Goal: Task Accomplishment & Management: Use online tool/utility

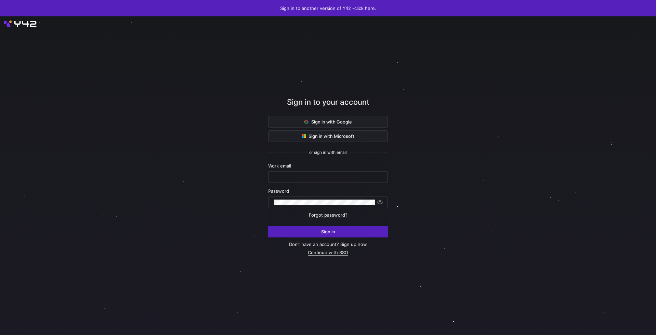
click at [325, 253] on link "Continue with SSO" at bounding box center [328, 253] width 40 height 6
click at [316, 254] on link "Continue with SSO" at bounding box center [328, 253] width 40 height 6
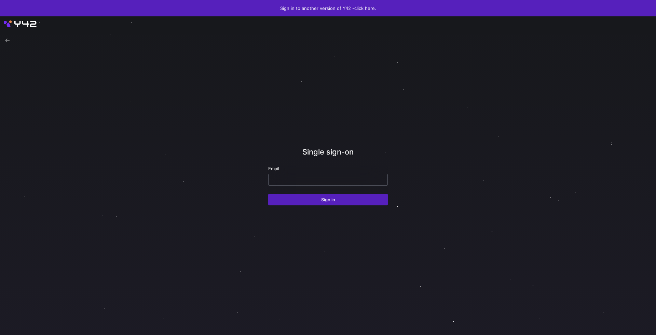
click at [299, 181] on input "email" at bounding box center [328, 179] width 108 height 5
type input "lriggs"
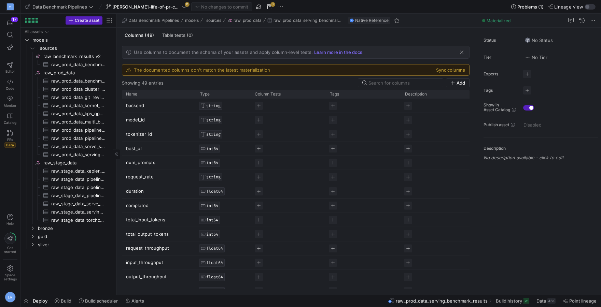
click at [72, 83] on span "raw_prod_data_benchmark_job_status​​​​​​​​​" at bounding box center [78, 81] width 54 height 8
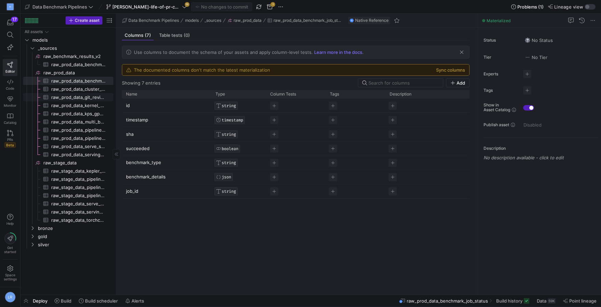
click at [73, 96] on span "raw_prod_data_git_revisions​​​​​​​​​" at bounding box center [78, 98] width 54 height 8
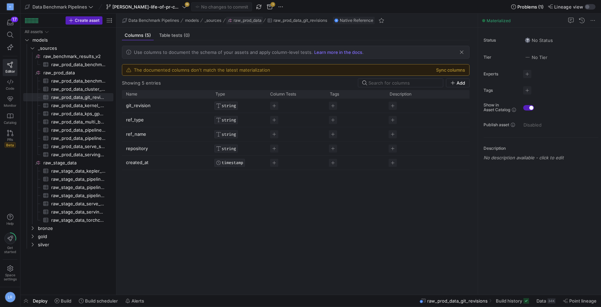
click at [255, 24] on span "button" at bounding box center [244, 21] width 37 height 8
click at [91, 157] on span "raw_prod_data_serving_benchmark_results​​​​​​​​​" at bounding box center [78, 155] width 54 height 8
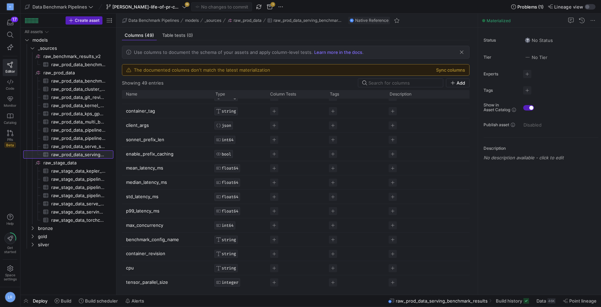
scroll to position [509, 0]
click at [163, 6] on span "[PERSON_NAME]-life-of-pr-commit-workload" at bounding box center [146, 6] width 68 height 5
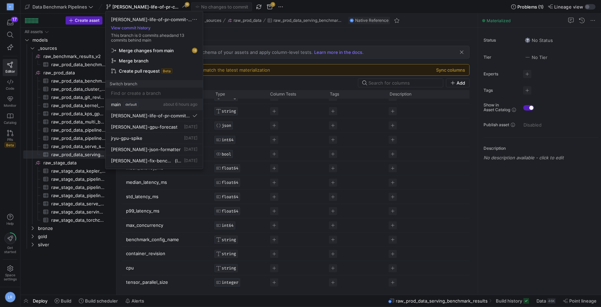
click at [136, 106] on span "default" at bounding box center [131, 104] width 15 height 5
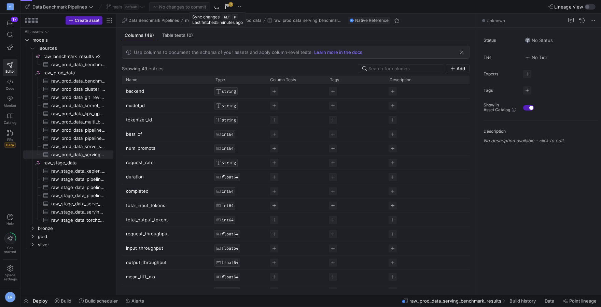
click at [219, 9] on icon at bounding box center [217, 6] width 6 height 6
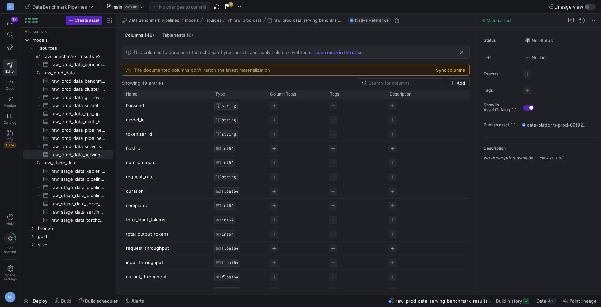
click at [451, 68] on button "Sync columns" at bounding box center [450, 69] width 29 height 5
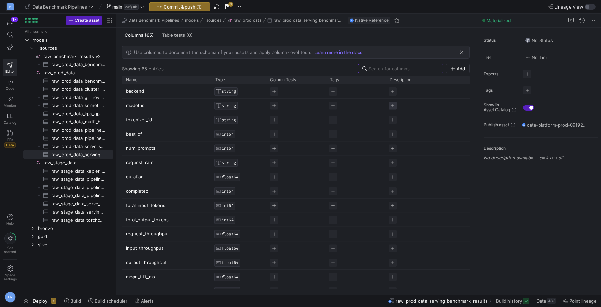
scroll to position [724, 0]
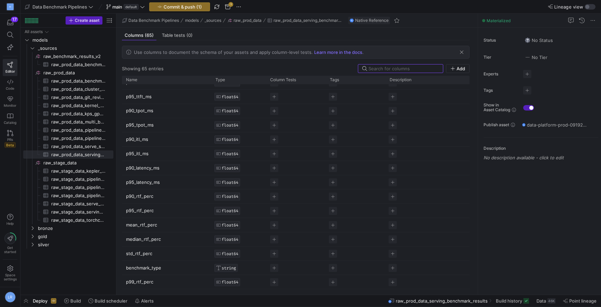
click at [145, 195] on p "p90_rtf_perc" at bounding box center [166, 196] width 81 height 13
click at [145, 195] on input "p90_rtf_perc" at bounding box center [163, 196] width 74 height 13
click at [160, 242] on p "median_rtf_perc" at bounding box center [166, 239] width 81 height 13
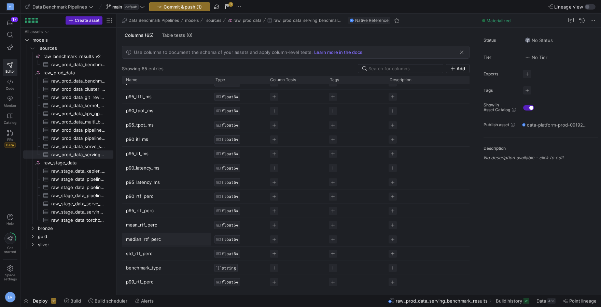
click at [160, 242] on input "median_rtf_perc" at bounding box center [163, 239] width 74 height 13
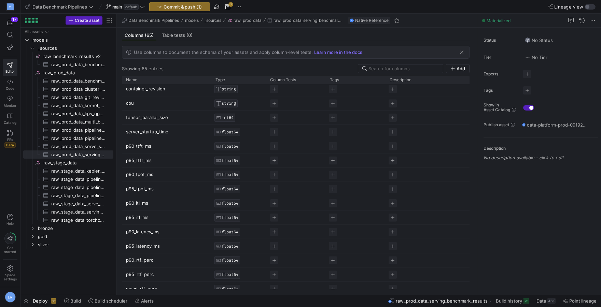
scroll to position [724, 0]
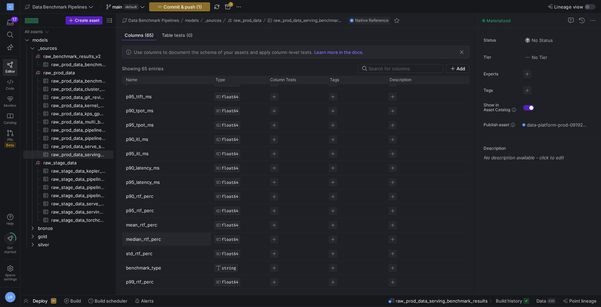
click at [147, 223] on p "mean_rtf_perc" at bounding box center [166, 225] width 81 height 13
click at [147, 223] on input "mean_rtf_perc" at bounding box center [163, 225] width 74 height 13
click at [75, 156] on span "raw_prod_data_serving_benchmark_results​​​​​​​​​" at bounding box center [78, 155] width 54 height 8
click at [11, 40] on span at bounding box center [10, 35] width 14 height 12
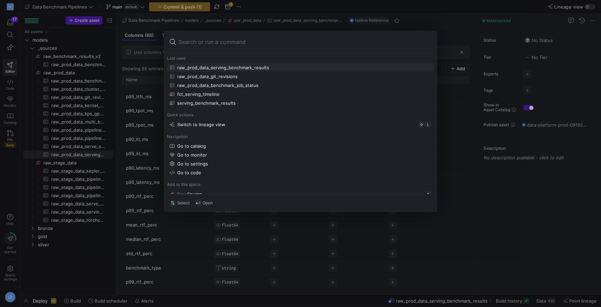
click at [246, 15] on div at bounding box center [300, 153] width 601 height 307
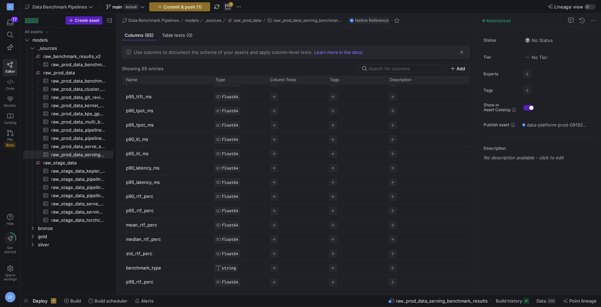
click at [228, 9] on span "button" at bounding box center [228, 7] width 8 height 8
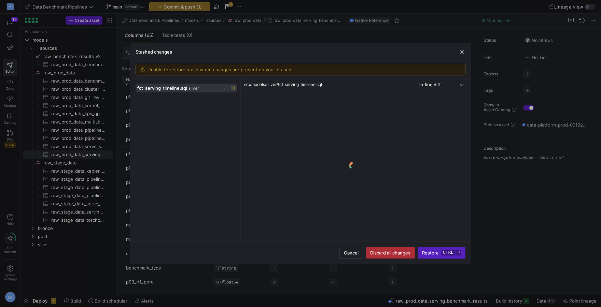
click at [386, 253] on span "Discard all changes" at bounding box center [390, 252] width 40 height 5
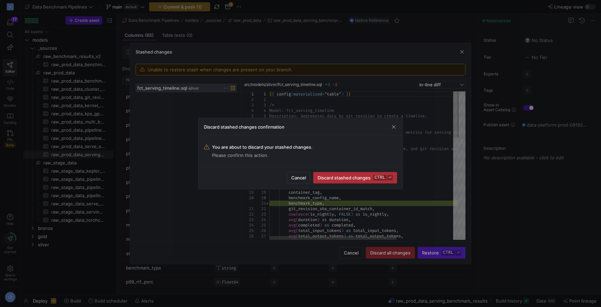
click at [358, 180] on span "Discard stashed changes ctrl ⏎" at bounding box center [355, 177] width 75 height 5
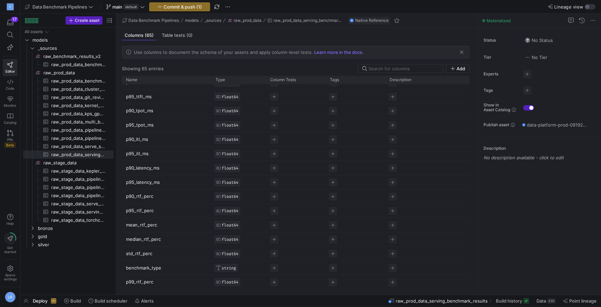
click at [227, 7] on span "button" at bounding box center [228, 7] width 8 height 8
click at [255, 58] on span "Discard all changes" at bounding box center [255, 60] width 41 height 5
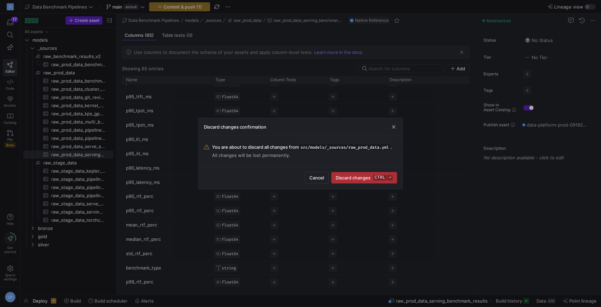
click at [356, 177] on span "Discard changes ctrl ⏎" at bounding box center [364, 177] width 57 height 5
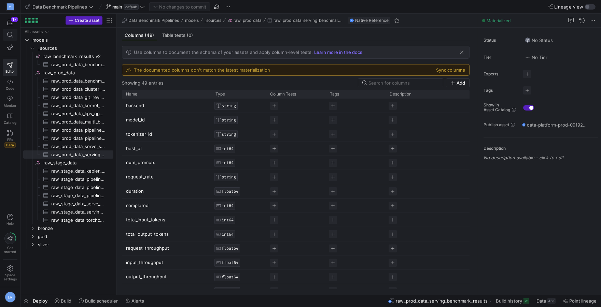
click at [10, 36] on icon at bounding box center [10, 35] width 6 height 6
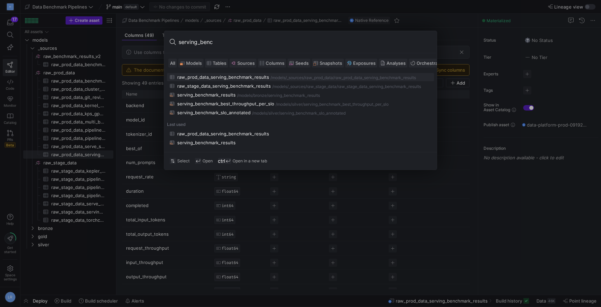
type input "serving_benc"
click at [218, 79] on div "raw_prod_data_serving_benchmark_results" at bounding box center [223, 76] width 92 height 5
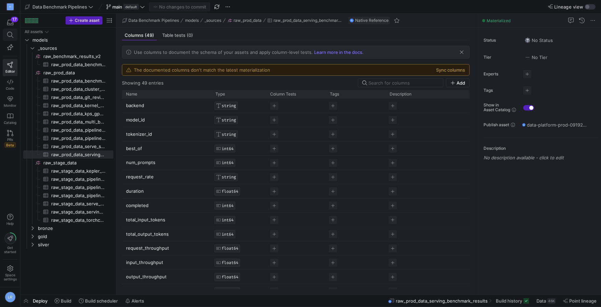
click at [9, 31] on span at bounding box center [10, 35] width 14 height 12
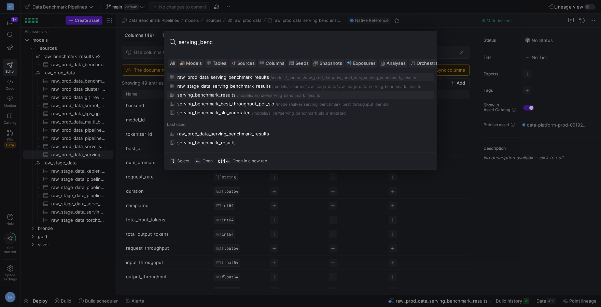
type input "serving_benc"
click at [300, 96] on div "/serving_benchmark_results" at bounding box center [293, 95] width 53 height 5
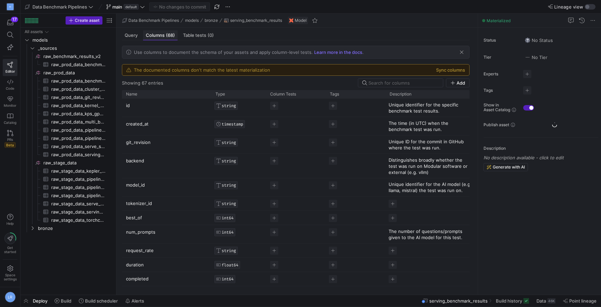
scroll to position [52, 0]
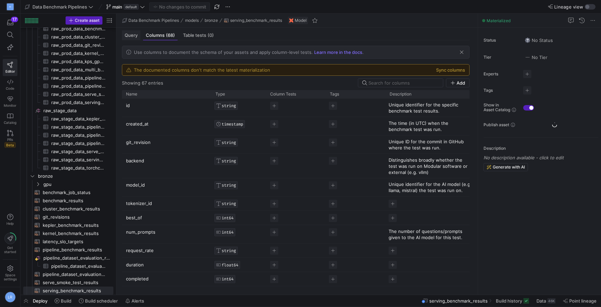
click at [132, 37] on span "Query" at bounding box center [131, 35] width 13 height 4
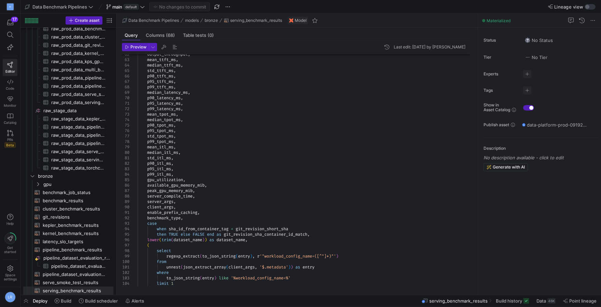
click at [182, 168] on div "p95_itl_ms ," at bounding box center [307, 168] width 338 height 5
click at [167, 163] on span "p90_itl_ms" at bounding box center [159, 163] width 24 height 5
click at [165, 137] on span "std_tpot_ms" at bounding box center [160, 136] width 26 height 5
click at [183, 105] on span "," at bounding box center [182, 103] width 2 height 5
click at [188, 111] on div "p99_latency_ms ," at bounding box center [307, 108] width 338 height 5
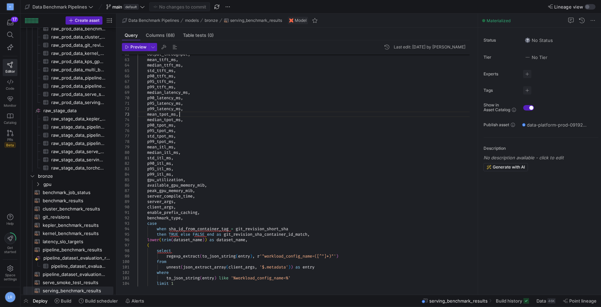
click at [181, 115] on div "mean_tpot_ms ," at bounding box center [307, 114] width 338 height 5
drag, startPoint x: 179, startPoint y: 141, endPoint x: 133, endPoint y: 115, distance: 53.2
click at [133, 115] on div at bounding box center [130, 114] width 16 height 5
drag, startPoint x: 174, startPoint y: 170, endPoint x: 125, endPoint y: 146, distance: 54.2
click at [125, 146] on div "79" at bounding box center [126, 147] width 8 height 5
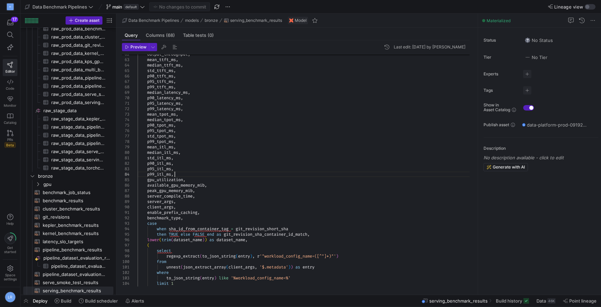
click at [185, 175] on div "p99_itl_ms ," at bounding box center [307, 174] width 338 height 5
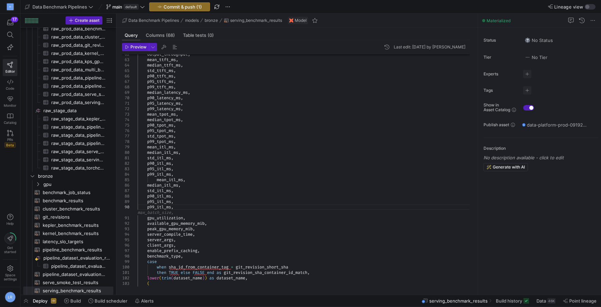
click at [160, 179] on span "mean_itl_ms" at bounding box center [170, 179] width 26 height 5
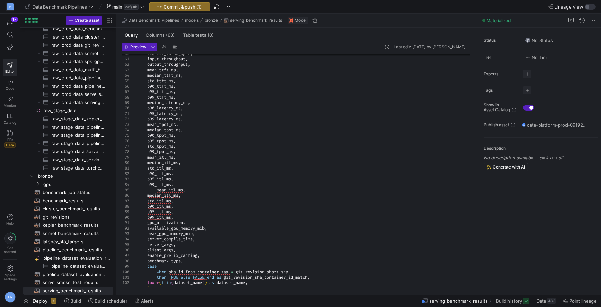
click at [157, 192] on span at bounding box center [147, 190] width 19 height 5
click at [168, 190] on span "mean_itl_ms" at bounding box center [160, 190] width 26 height 5
click at [171, 202] on span "std_itl_ms" at bounding box center [159, 200] width 24 height 5
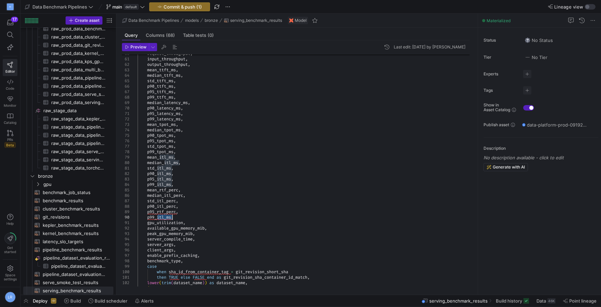
drag, startPoint x: 157, startPoint y: 217, endPoint x: 173, endPoint y: 217, distance: 15.4
click at [173, 217] on div at bounding box center [172, 217] width 1 height 5
click at [165, 208] on span "p90_itl_perc" at bounding box center [161, 206] width 29 height 5
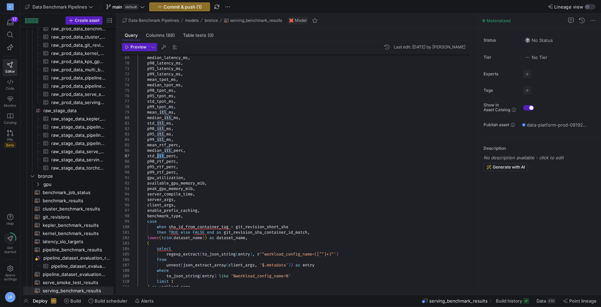
drag, startPoint x: 165, startPoint y: 157, endPoint x: 158, endPoint y: 157, distance: 6.8
click at [158, 157] on div at bounding box center [157, 155] width 1 height 5
click at [170, 149] on div at bounding box center [170, 150] width 1 height 5
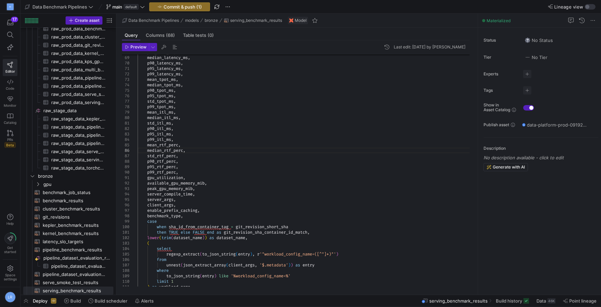
click at [221, 157] on div "std_rtf_perc ," at bounding box center [307, 155] width 338 height 5
click at [135, 49] on span "Preview" at bounding box center [138, 47] width 16 height 5
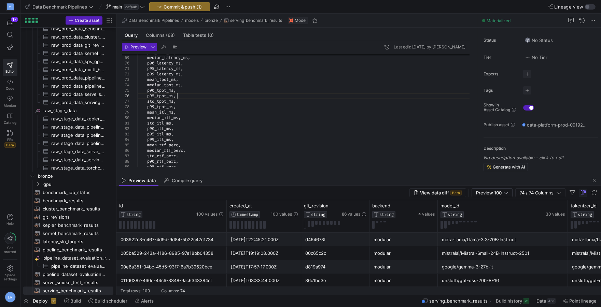
click at [292, 98] on div "p95_tpot_ms ," at bounding box center [307, 95] width 338 height 5
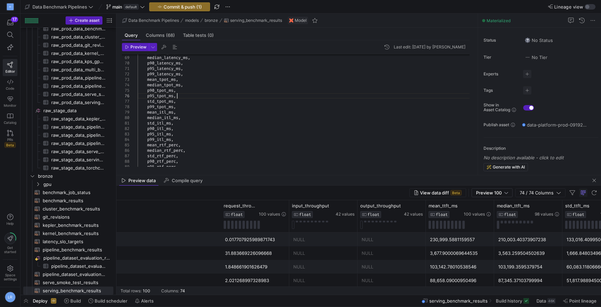
scroll to position [0, 1415]
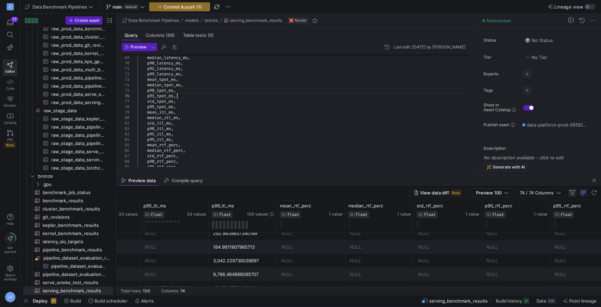
click at [572, 194] on span "button" at bounding box center [572, 193] width 8 height 8
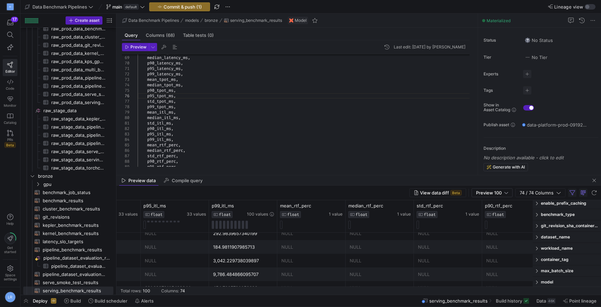
click at [556, 216] on span "benchmark_type" at bounding box center [569, 214] width 57 height 5
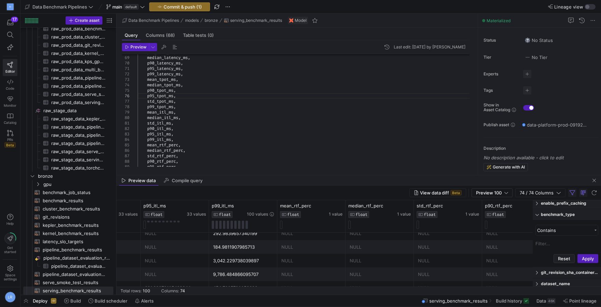
click at [550, 242] on input "Filter Value" at bounding box center [567, 244] width 63 height 10
type input "TTS"
click at [555, 264] on div "Contains" at bounding box center [564, 265] width 55 height 5
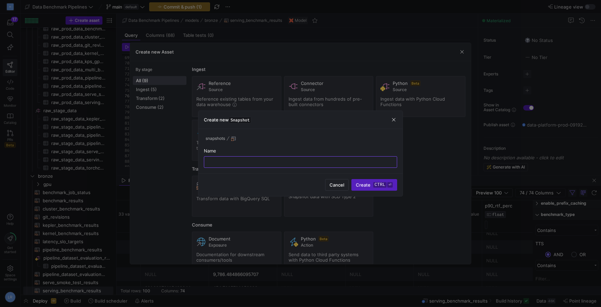
click at [464, 50] on div at bounding box center [300, 153] width 601 height 307
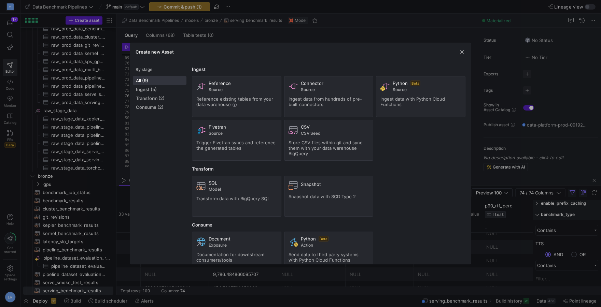
click at [459, 52] on div "Create new Asset" at bounding box center [300, 52] width 341 height 18
click at [464, 53] on span "button" at bounding box center [462, 52] width 7 height 7
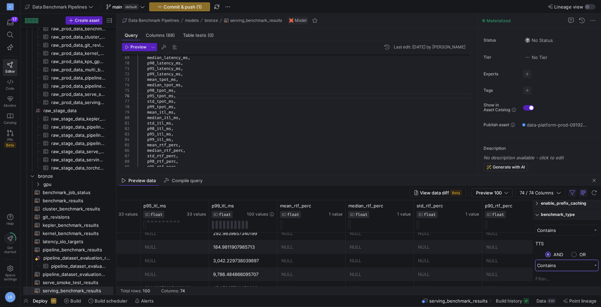
click at [551, 268] on div "Contains" at bounding box center [564, 265] width 55 height 5
click at [557, 216] on div "Contains" at bounding box center [567, 213] width 63 height 11
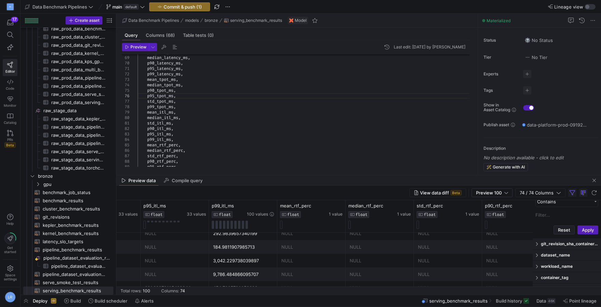
click at [550, 214] on input "Filter Value" at bounding box center [567, 215] width 63 height 10
type input "tts"
click at [586, 231] on button "Apply" at bounding box center [588, 230] width 21 height 9
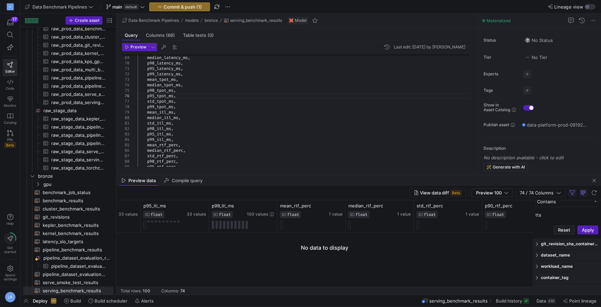
click at [451, 242] on div at bounding box center [324, 264] width 416 height 62
click at [384, 259] on div at bounding box center [324, 264] width 416 height 62
click at [594, 194] on span "button" at bounding box center [594, 193] width 8 height 8
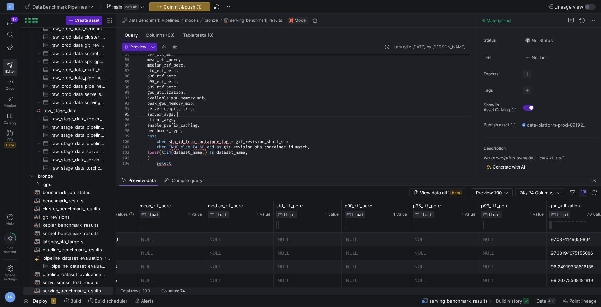
click at [245, 112] on div "server_args ," at bounding box center [307, 114] width 338 height 5
type textarea "s"
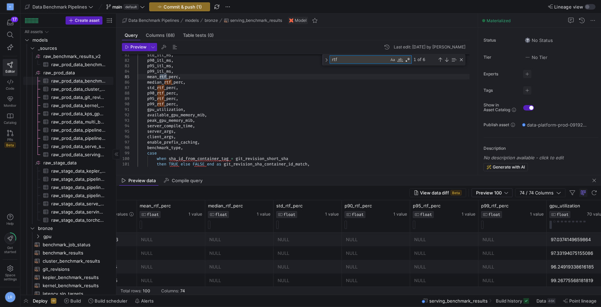
type textarea "rtf"
click at [75, 82] on span "raw_prod_data_benchmark_job_status​​​​​​​​​" at bounding box center [78, 81] width 54 height 8
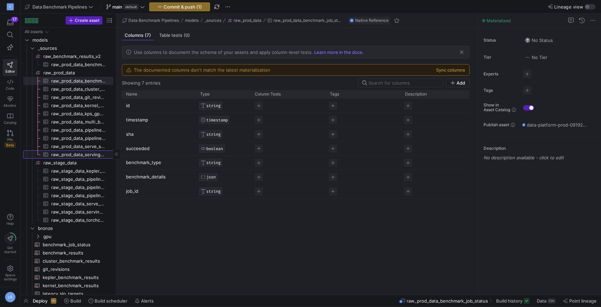
click at [73, 154] on span "raw_prod_data_serving_benchmark_results​​​​​​​​​" at bounding box center [78, 155] width 54 height 8
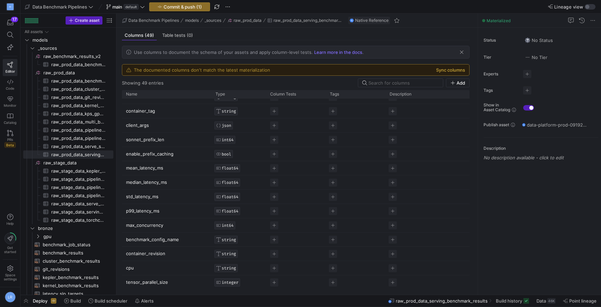
click at [458, 70] on button "Sync columns" at bounding box center [450, 69] width 29 height 5
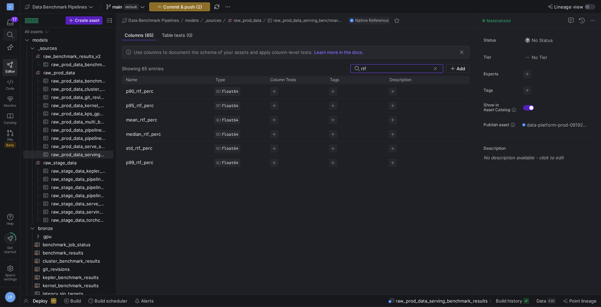
type input "rtf"
click at [6, 34] on button at bounding box center [10, 35] width 15 height 12
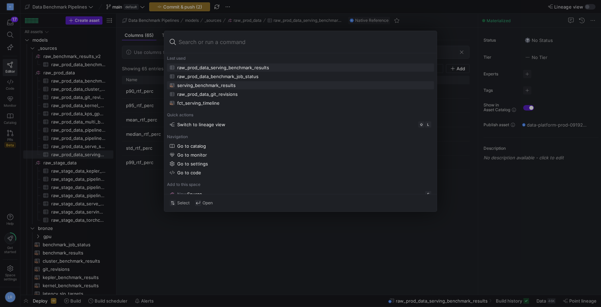
click at [239, 86] on div "serving_benchmark_results" at bounding box center [301, 85] width 262 height 5
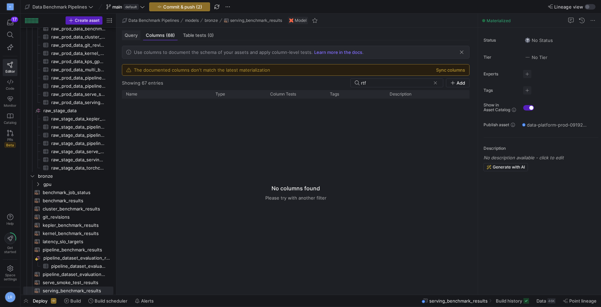
click at [132, 35] on span "Query" at bounding box center [131, 35] width 13 height 4
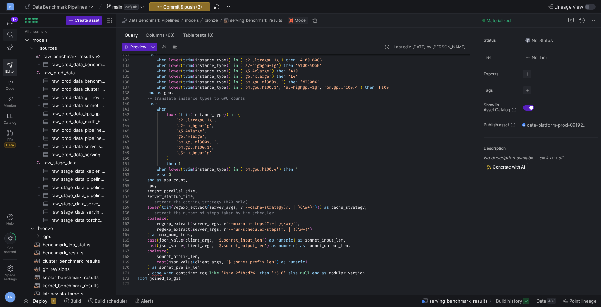
click at [12, 35] on icon at bounding box center [10, 35] width 6 height 6
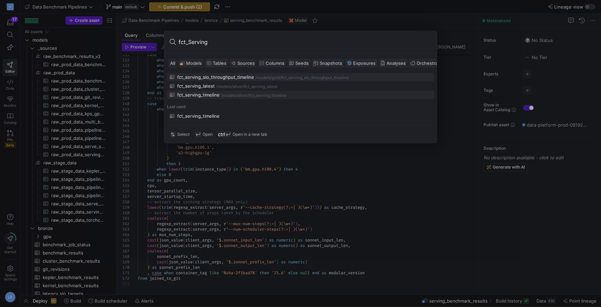
type input "fct_Serving"
click at [199, 93] on div "fct_serving_timeline" at bounding box center [198, 94] width 42 height 5
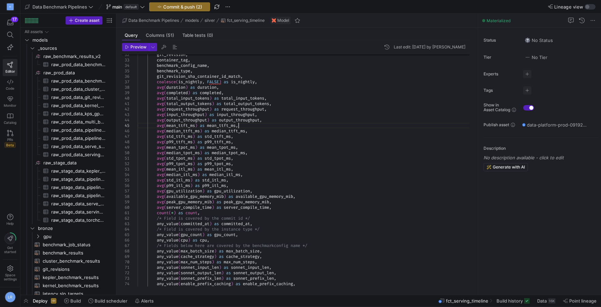
click at [239, 126] on div at bounding box center [238, 125] width 1 height 5
click at [186, 134] on span "median_ttft_ms" at bounding box center [182, 130] width 33 height 5
drag, startPoint x: 244, startPoint y: 141, endPoint x: 242, endPoint y: 137, distance: 3.7
click at [242, 137] on div "avg ( std_ttft_ms ) as std_ttft_ms ," at bounding box center [307, 136] width 338 height 5
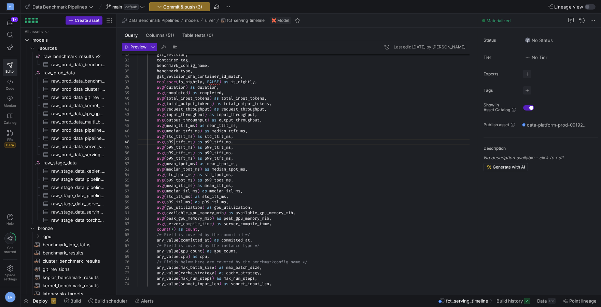
click at [176, 141] on span "p99_ttft_ms" at bounding box center [179, 141] width 26 height 5
click at [214, 141] on div at bounding box center [214, 141] width 1 height 5
click at [246, 155] on div "avg ( p95_ttft_ms ) as p95_ttft_ms ," at bounding box center [307, 152] width 338 height 5
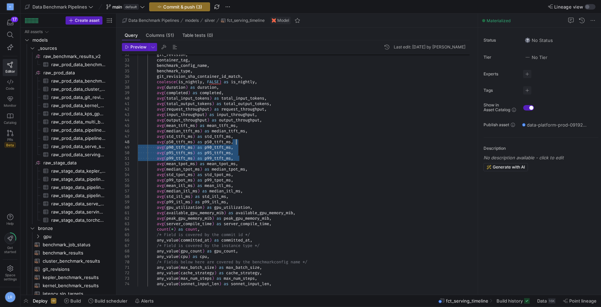
drag, startPoint x: 244, startPoint y: 157, endPoint x: 241, endPoint y: 142, distance: 15.7
click at [240, 142] on div "avg ( p50_ttft_ms ) as p50_ttft_ms ," at bounding box center [307, 141] width 338 height 5
click at [243, 149] on div "avg ( p90_ttft_ms ) as p90_ttft_ms ," at bounding box center [307, 147] width 338 height 5
drag, startPoint x: 241, startPoint y: 152, endPoint x: 239, endPoint y: 139, distance: 13.1
click at [239, 138] on div "avg ( std_ttft_ms ) as std_ttft_ms ," at bounding box center [307, 136] width 338 height 5
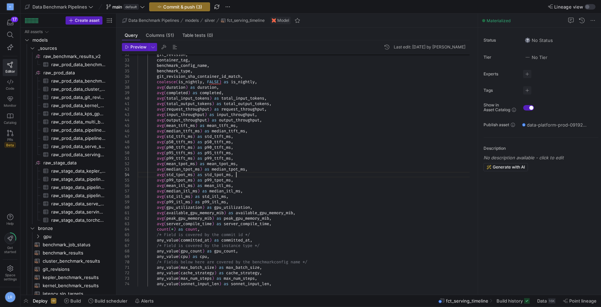
click at [257, 173] on div "avg ( std_tpot_ms ) as std_tpot_ms ," at bounding box center [307, 174] width 338 height 5
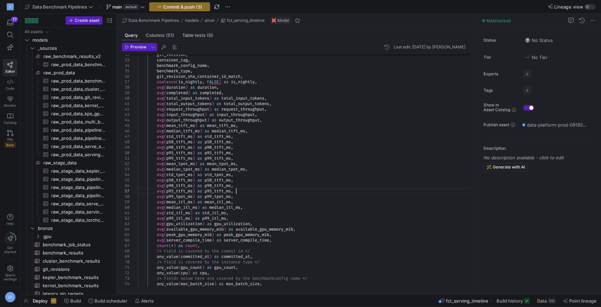
click at [236, 189] on div at bounding box center [236, 191] width 1 height 5
click at [225, 182] on span "p50_ttft_ms" at bounding box center [218, 180] width 26 height 5
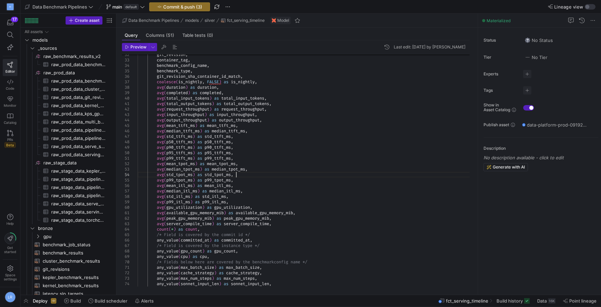
click at [249, 196] on div "avg ( std_itl_ms ) as std_itl_ms ," at bounding box center [307, 196] width 338 height 5
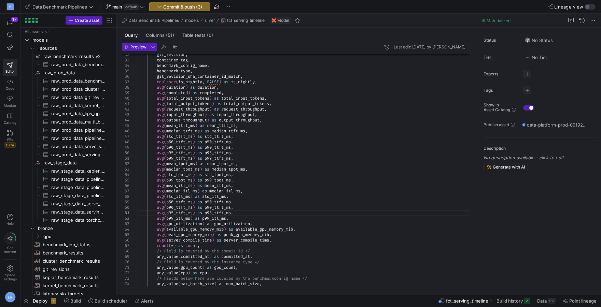
click at [184, 201] on span "p50_ttft_ms" at bounding box center [179, 201] width 26 height 5
click at [223, 203] on span "p50_ttft_ms" at bounding box center [215, 201] width 26 height 5
click at [186, 205] on span "p50_itl_ms" at bounding box center [178, 201] width 24 height 5
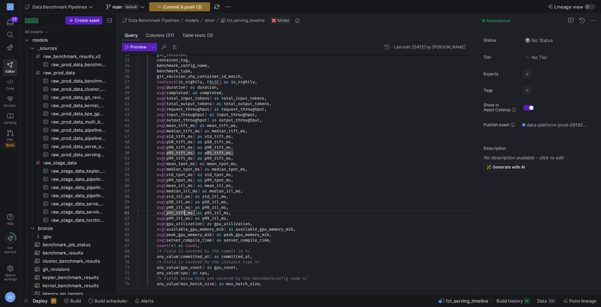
scroll to position [27, 47]
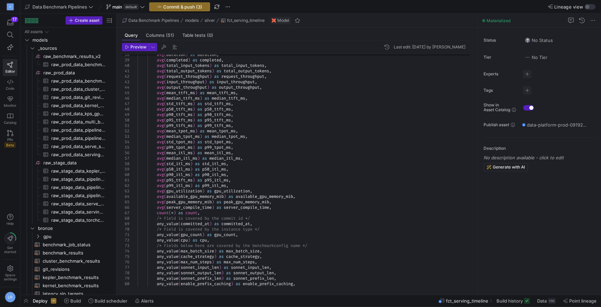
click at [186, 181] on span "p95_ttft_ms" at bounding box center [179, 180] width 26 height 5
click at [276, 198] on span "available_gpu_memory_mib" at bounding box center [264, 196] width 57 height 5
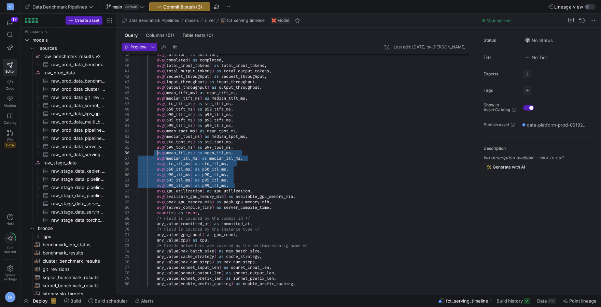
drag, startPoint x: 239, startPoint y: 187, endPoint x: 159, endPoint y: 155, distance: 86.2
click at [159, 155] on span "avg" at bounding box center [160, 152] width 7 height 5
click at [238, 182] on div "avg ( p95_itl_ms ) as p95_itl_ms ," at bounding box center [307, 180] width 338 height 5
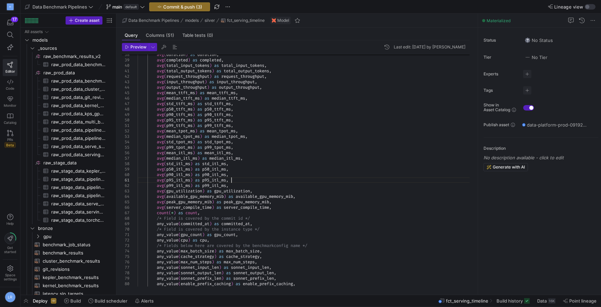
click at [242, 184] on div "avg ( p99_itl_ms ) as p99_itl_ms ," at bounding box center [307, 185] width 338 height 5
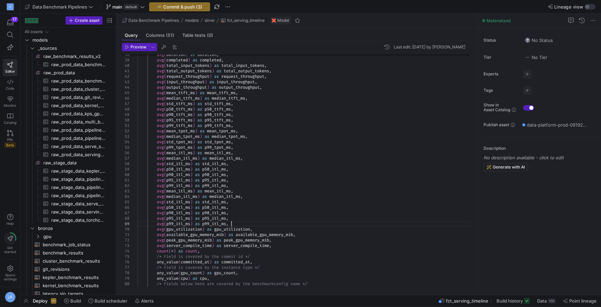
click at [231, 221] on div at bounding box center [231, 223] width 1 height 5
click at [238, 191] on span "," at bounding box center [237, 191] width 2 height 5
click at [228, 195] on span "median_itl_ms" at bounding box center [224, 196] width 31 height 5
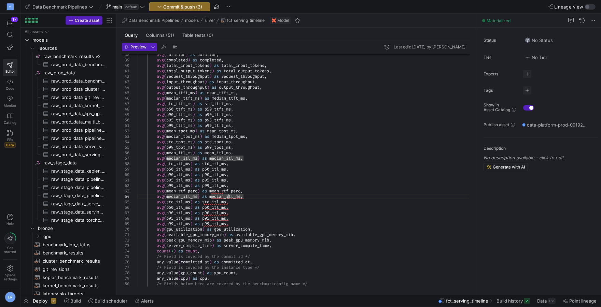
click at [235, 196] on span "median_itl_ms" at bounding box center [224, 196] width 31 height 5
click at [243, 197] on span "," at bounding box center [241, 196] width 2 height 5
click at [195, 205] on span at bounding box center [194, 201] width 2 height 5
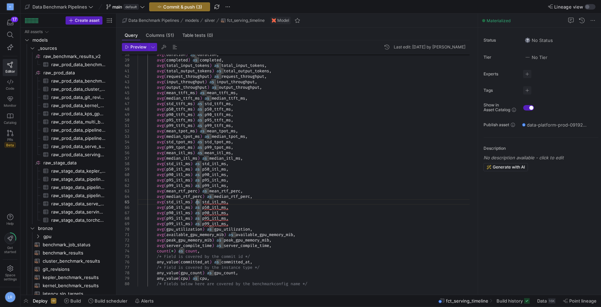
click at [190, 202] on span "std_itl_ms" at bounding box center [178, 201] width 24 height 5
click at [193, 207] on span ")" at bounding box center [191, 207] width 2 height 5
click at [231, 204] on span "std_itl_ms" at bounding box center [219, 201] width 24 height 5
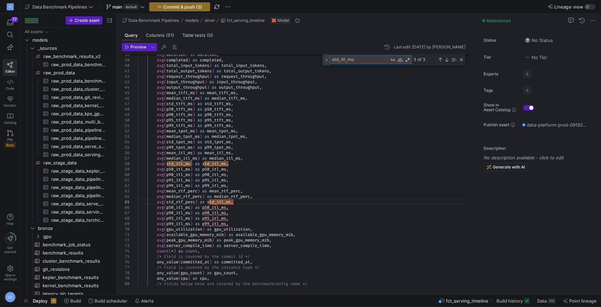
click at [329, 60] on div "Toggle Replace" at bounding box center [327, 59] width 6 height 11
click at [351, 68] on textarea "Replace" at bounding box center [367, 69] width 74 height 8
paste textarea "rtf_perc"
type textarea "rtf_perc"
click at [299, 73] on div "avg ( total_output_tokens ) as total_output_tokens ," at bounding box center [307, 70] width 338 height 5
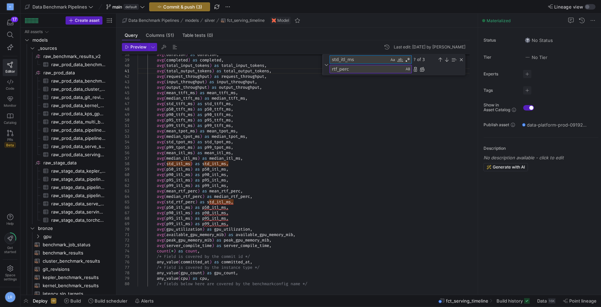
click at [339, 59] on textarea "std_itl_ms" at bounding box center [359, 60] width 59 height 8
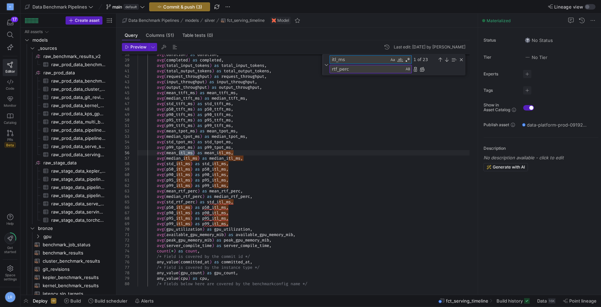
click at [363, 58] on textarea "itl_ms" at bounding box center [359, 60] width 59 height 8
type textarea "itl_ms"
click at [444, 60] on div "1 of 23" at bounding box center [438, 59] width 52 height 9
click at [446, 60] on div "Next Match (Enter)" at bounding box center [446, 59] width 5 height 5
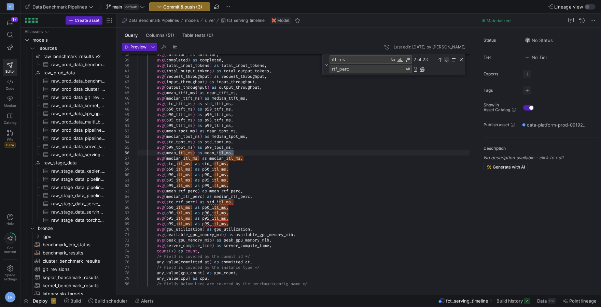
click at [446, 60] on div "Next Match (Enter)" at bounding box center [446, 59] width 5 height 5
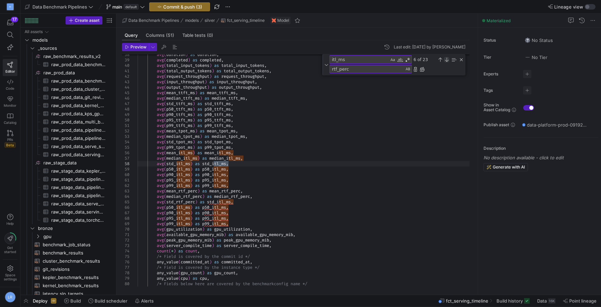
click at [446, 60] on div "Next Match (Enter)" at bounding box center [446, 59] width 5 height 5
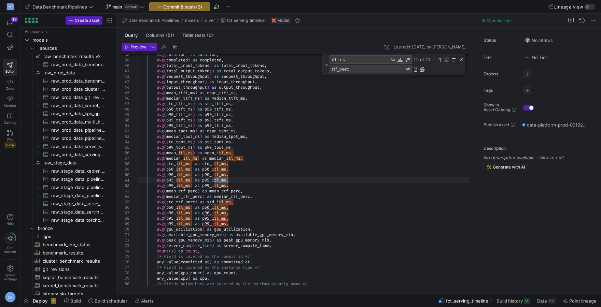
click at [446, 60] on div "Next Match (Enter)" at bounding box center [446, 59] width 5 height 5
click at [361, 69] on textarea "rtf_perc" at bounding box center [367, 69] width 74 height 8
type textarea "rtf_perc"
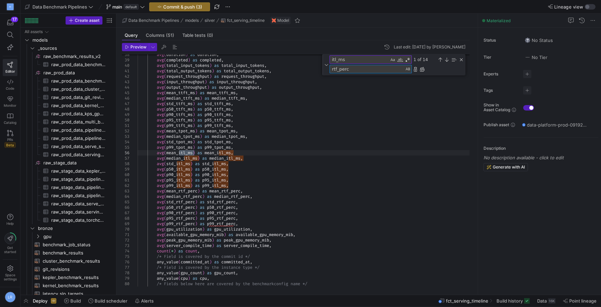
click at [410, 136] on div "avg ( median_tpot_ms ) as median_tpot_ms ," at bounding box center [307, 136] width 338 height 5
click at [460, 59] on div "Close (Escape)" at bounding box center [461, 59] width 5 height 5
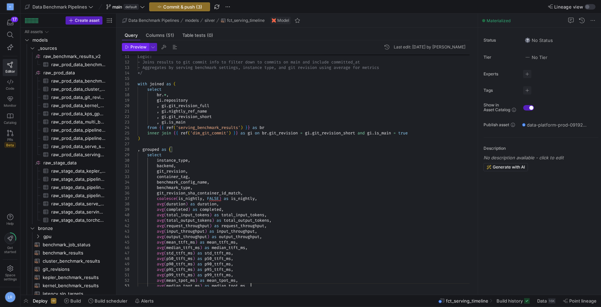
click at [130, 44] on span "button" at bounding box center [135, 47] width 26 height 8
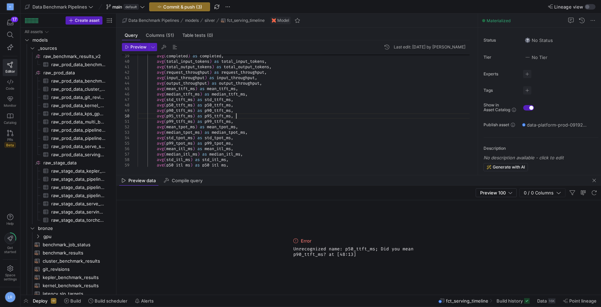
click at [255, 119] on div "avg ( p95_ttft_ms ) as p95_ttft_ms ," at bounding box center [307, 115] width 338 height 5
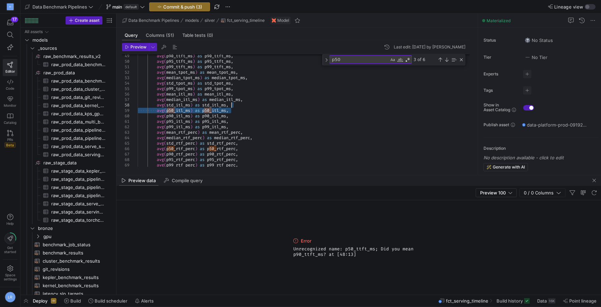
drag, startPoint x: 239, startPoint y: 112, endPoint x: 238, endPoint y: 106, distance: 6.6
click at [238, 106] on div "avg ( std_itl_ms ) as std_itl_ms ," at bounding box center [307, 104] width 338 height 5
click at [251, 147] on div "avg ( p90_rtf_perc ) as p90_rtf_perc ," at bounding box center [307, 148] width 338 height 5
drag, startPoint x: 251, startPoint y: 146, endPoint x: 244, endPoint y: 136, distance: 12.6
click at [244, 136] on div "avg ( p90_ttft_ms ) as p90_ttft_ms , avg ( p95_ttft_ms ) as p95_ttft_ms , avg (…" at bounding box center [307, 85] width 338 height 623
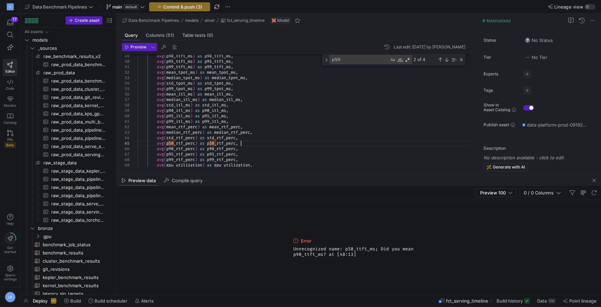
click at [247, 145] on div "avg ( p50_rtf_perc ) as p50_rtf_perc ," at bounding box center [307, 143] width 338 height 5
drag, startPoint x: 247, startPoint y: 145, endPoint x: 247, endPoint y: 140, distance: 4.8
click at [247, 140] on div "avg ( std_rtf_perc ) as std_rtf_perc ," at bounding box center [307, 137] width 338 height 5
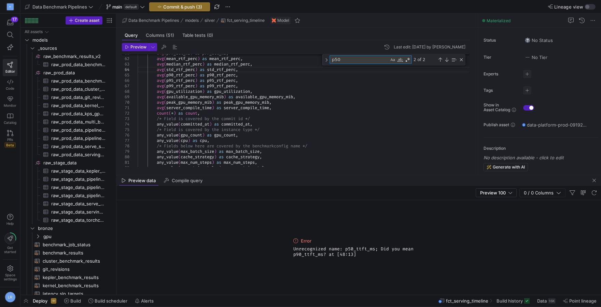
click at [347, 62] on textarea "p50" at bounding box center [359, 60] width 59 height 8
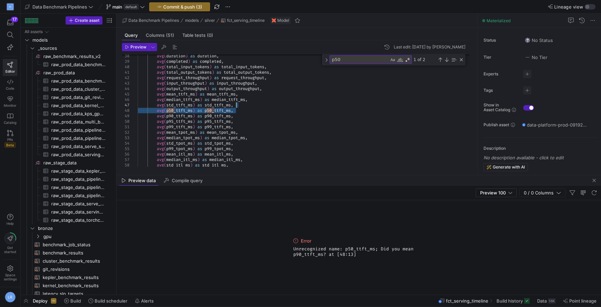
drag, startPoint x: 238, startPoint y: 111, endPoint x: 238, endPoint y: 107, distance: 4.5
click at [238, 107] on div "avg ( std_ttft_ms ) as std_ttft_ms ," at bounding box center [307, 104] width 338 height 5
click at [347, 58] on textarea "p50" at bounding box center [359, 60] width 59 height 8
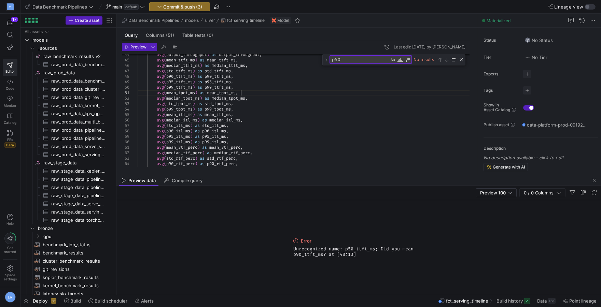
click at [304, 94] on div "avg ( mean_tpot_ms ) as mean_tpot_ms ," at bounding box center [307, 92] width 338 height 5
drag, startPoint x: 137, startPoint y: 45, endPoint x: 135, endPoint y: 42, distance: 3.7
click at [137, 45] on span "Preview" at bounding box center [138, 47] width 16 height 5
click at [284, 133] on div "avg ( p90_itl_ms ) as p90_itl_ms ," at bounding box center [307, 130] width 338 height 5
type textarea "rtf"
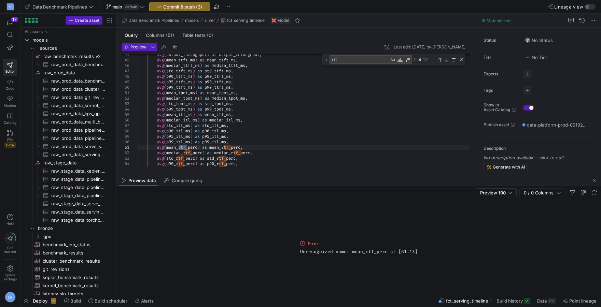
click at [222, 145] on span "mean_rtf_perc" at bounding box center [224, 147] width 31 height 5
click at [221, 147] on span "mean_rtf_perc" at bounding box center [224, 147] width 31 height 5
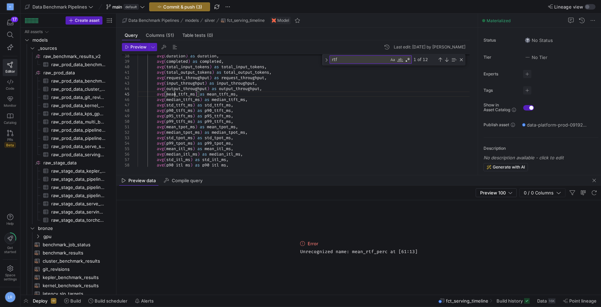
click at [175, 94] on div at bounding box center [175, 94] width 1 height 5
click at [175, 94] on span "mean_ttft_ms" at bounding box center [180, 94] width 29 height 5
click at [182, 98] on span "median_ttft_ms" at bounding box center [182, 99] width 33 height 5
click at [8, 36] on icon at bounding box center [10, 35] width 6 height 6
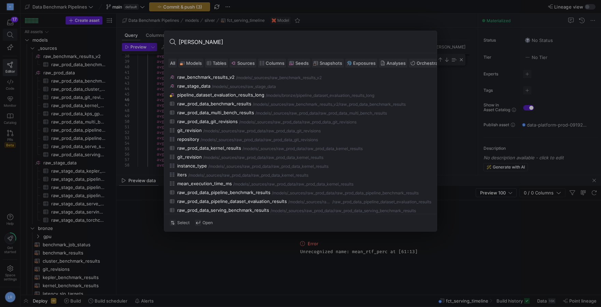
type input "serving"
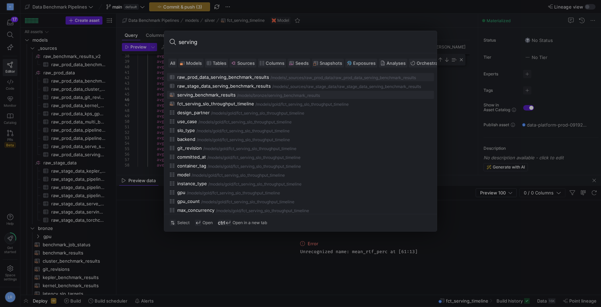
scroll to position [16, 111]
type input "serving"
click at [224, 93] on div "serving_benchmark_results" at bounding box center [206, 94] width 58 height 5
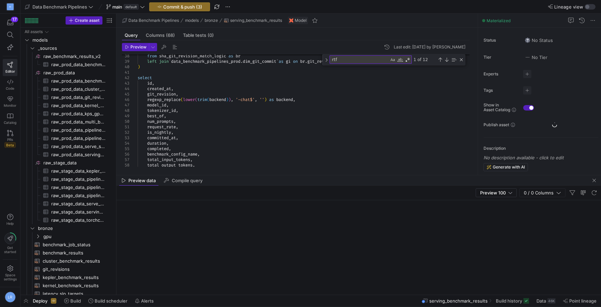
scroll to position [52, 0]
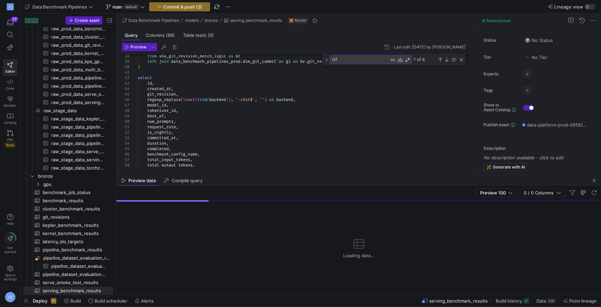
click at [132, 52] on header "Preview Last edit: Thursday, 25 September 2025 by Erica" at bounding box center [296, 48] width 348 height 11
click at [127, 41] on div "Preview Last edit: Thursday, 25 September 2025 by Erica 38 39 40 41 42 43 44 45…" at bounding box center [295, 104] width 359 height 129
click at [126, 46] on icon "button" at bounding box center [127, 47] width 4 height 4
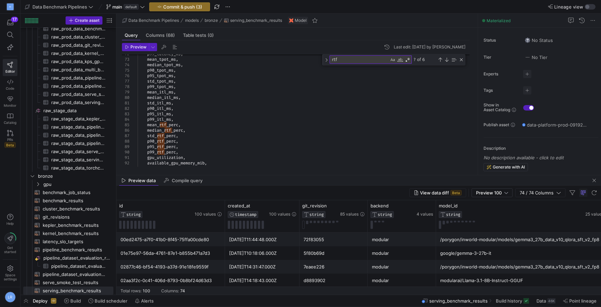
scroll to position [16, 50]
click at [186, 141] on div "p90_rtf_perc ," at bounding box center [307, 141] width 338 height 5
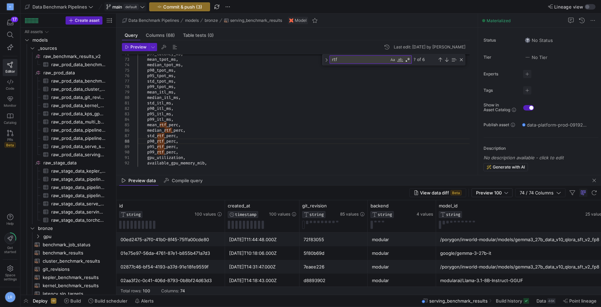
click at [116, 8] on span "main" at bounding box center [117, 6] width 10 height 5
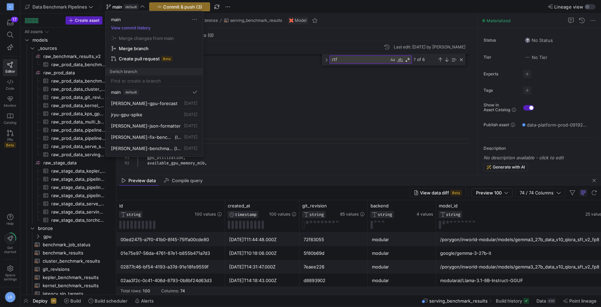
click at [151, 58] on span "Create pull request" at bounding box center [139, 58] width 41 height 5
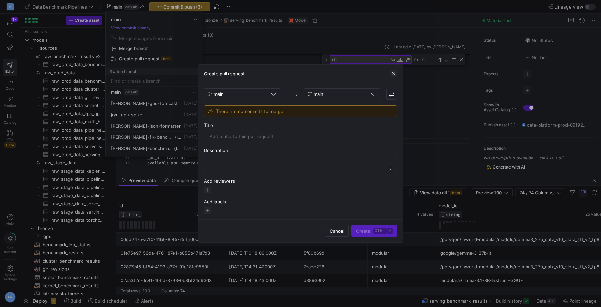
click at [392, 74] on span "button" at bounding box center [393, 73] width 7 height 7
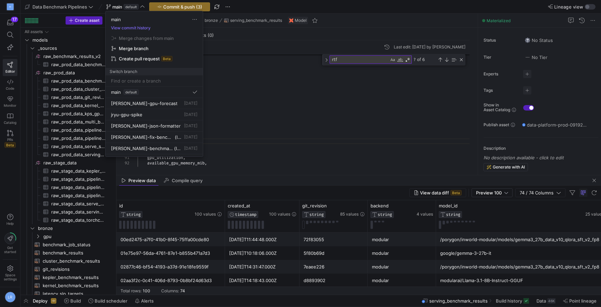
click at [226, 6] on div at bounding box center [300, 153] width 601 height 307
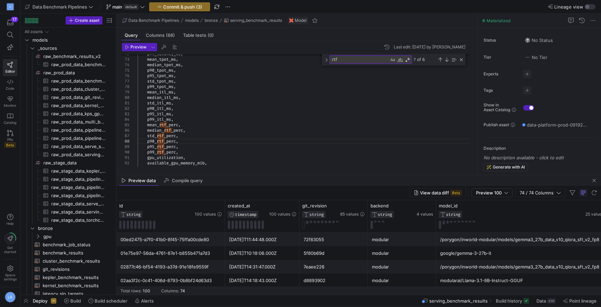
click at [226, 6] on span "button" at bounding box center [228, 7] width 8 height 8
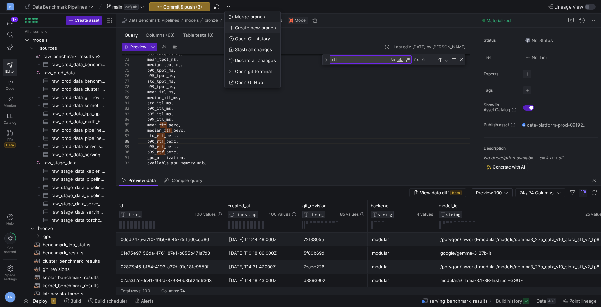
click at [260, 28] on span "Create new branch" at bounding box center [255, 27] width 41 height 5
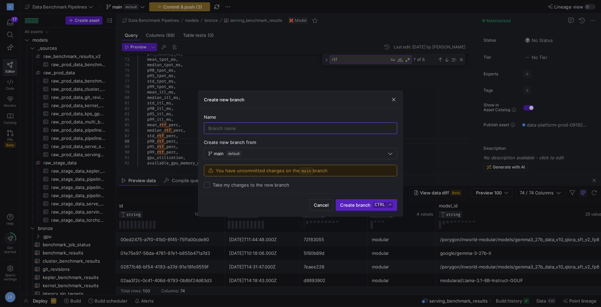
click at [253, 187] on label "Take my changes to the new branch" at bounding box center [249, 184] width 79 height 5
click at [210, 187] on input "Take my changes to the new branch" at bounding box center [207, 185] width 6 height 6
checkbox input "true"
click at [250, 129] on input at bounding box center [300, 128] width 184 height 5
type input "[PERSON_NAME]-more-tts-plumbing"
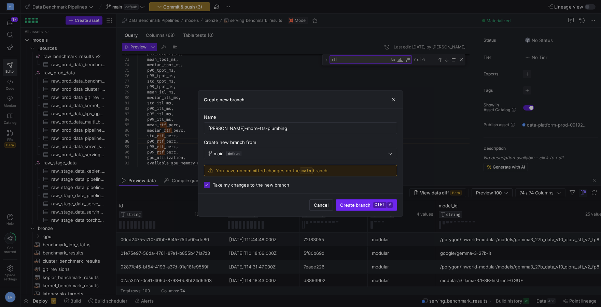
click at [369, 205] on span "Create branch ctrl ⏎" at bounding box center [366, 205] width 53 height 5
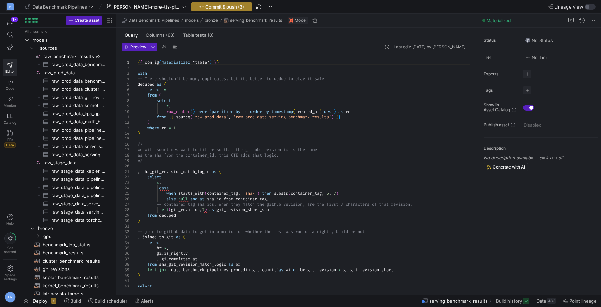
click at [205, 5] on span "Commit & push (3)" at bounding box center [224, 6] width 39 height 5
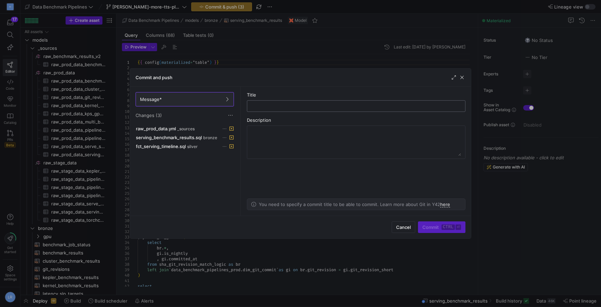
click at [279, 108] on input "text" at bounding box center [356, 106] width 207 height 5
type input "Plumb more metrics to serving_benchmarks tables"
click at [430, 230] on span "Commit ctrl ⏎" at bounding box center [442, 227] width 39 height 5
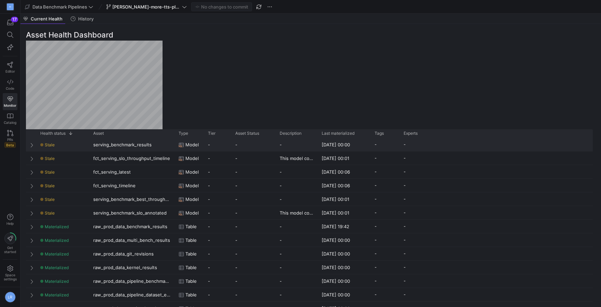
click at [36, 146] on div "Press SPACE to select this row." at bounding box center [31, 144] width 10 height 13
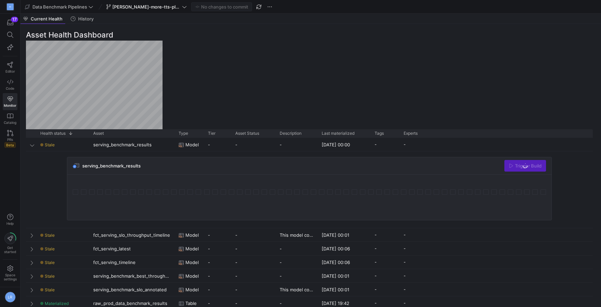
click at [520, 163] on div "Trigger Build" at bounding box center [526, 166] width 42 height 12
click at [522, 171] on div "Trigger Build" at bounding box center [526, 166] width 42 height 12
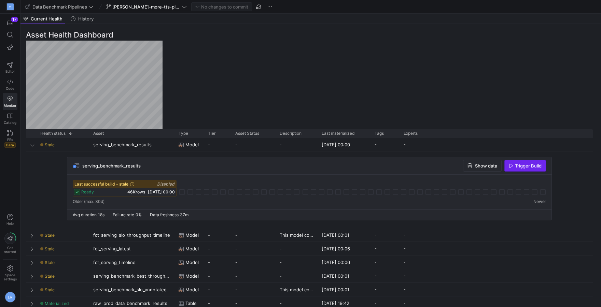
click at [529, 171] on span "button" at bounding box center [525, 166] width 41 height 11
click at [522, 164] on span "Trigger Build" at bounding box center [528, 165] width 27 height 5
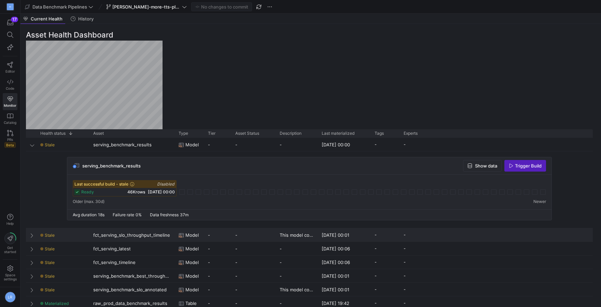
click at [35, 236] on span "Press SPACE to select this row." at bounding box center [32, 235] width 5 height 5
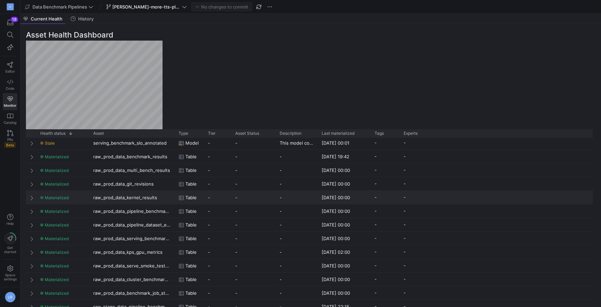
scroll to position [128, 0]
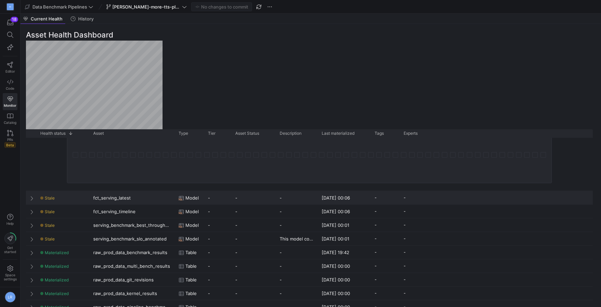
click at [37, 200] on div "Stale" at bounding box center [62, 197] width 53 height 13
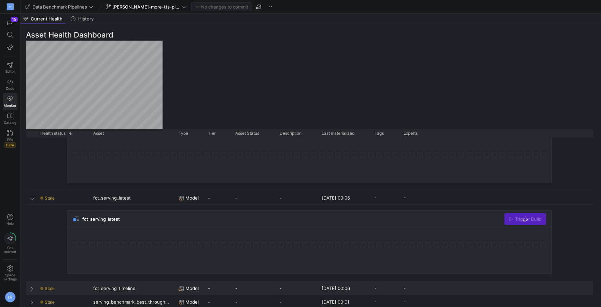
click at [30, 287] on div "Press SPACE to select this row." at bounding box center [31, 288] width 10 height 13
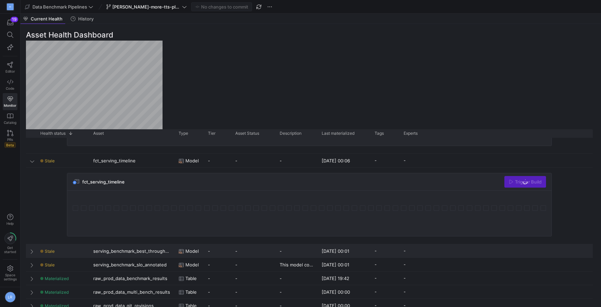
click at [32, 252] on span "Press SPACE to select this row." at bounding box center [32, 251] width 5 height 5
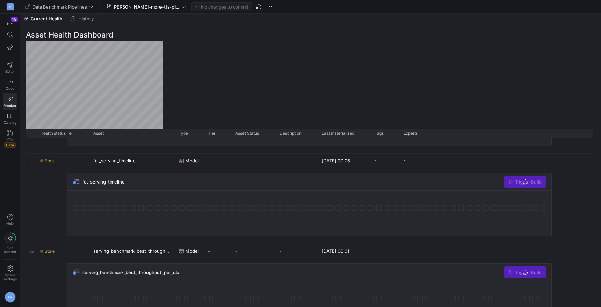
scroll to position [319, 0]
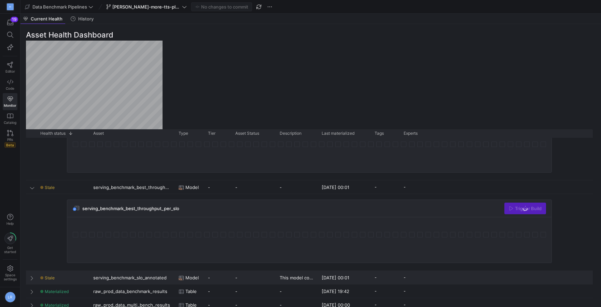
click at [32, 280] on span "Press SPACE to select this row." at bounding box center [32, 278] width 5 height 5
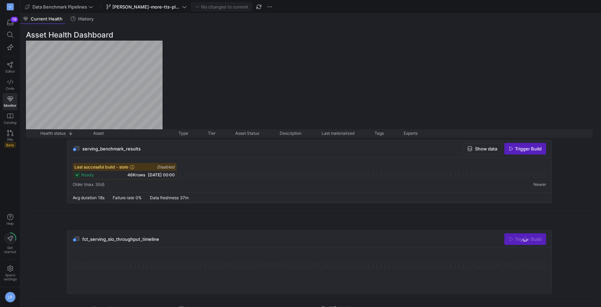
scroll to position [0, 0]
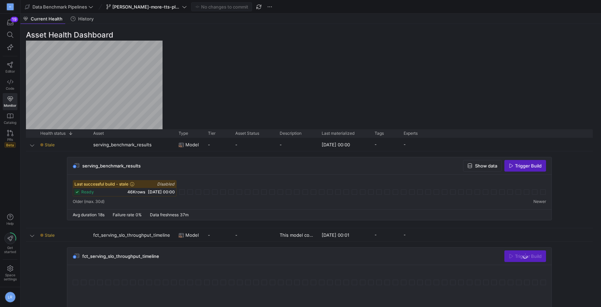
click at [150, 182] on div "Last successful build - stale Disabled" at bounding box center [124, 185] width 103 height 8
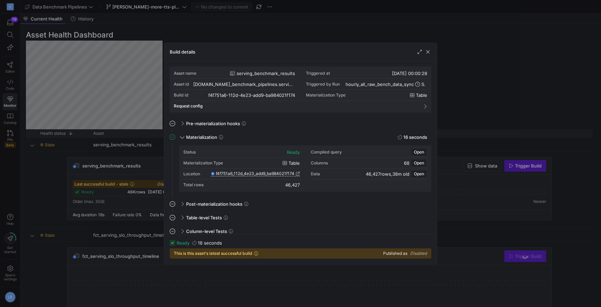
click at [137, 137] on div at bounding box center [300, 153] width 601 height 307
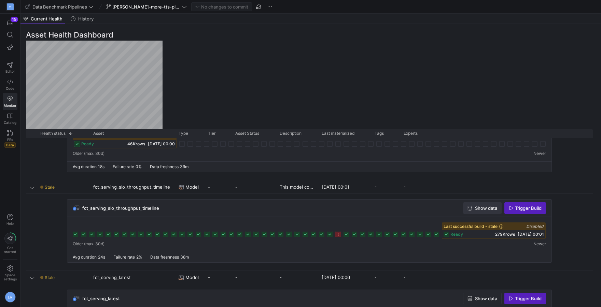
scroll to position [64, 0]
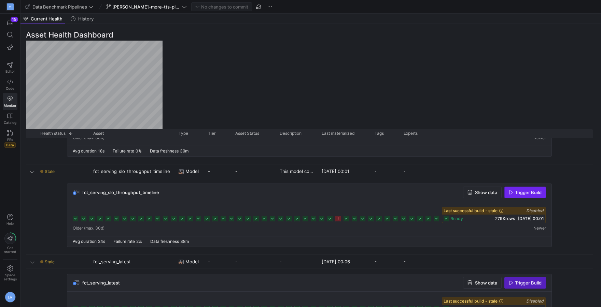
click at [528, 195] on span "button" at bounding box center [525, 192] width 41 height 11
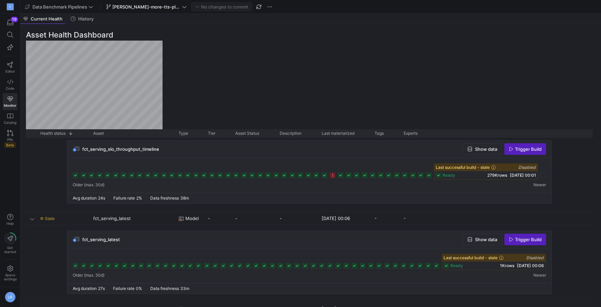
scroll to position [128, 0]
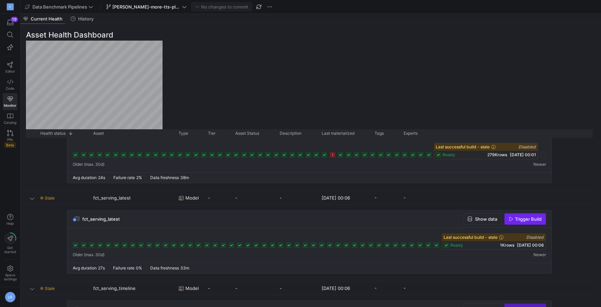
click at [524, 219] on span "Trigger Build" at bounding box center [528, 219] width 27 height 5
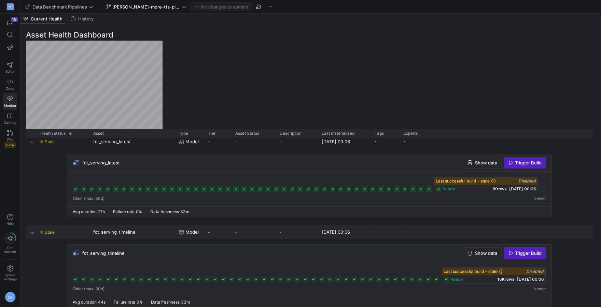
scroll to position [224, 0]
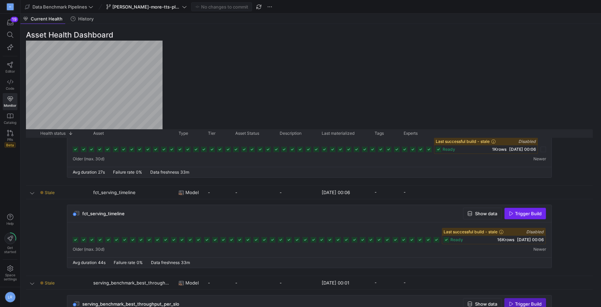
click at [526, 217] on span "button" at bounding box center [525, 213] width 41 height 11
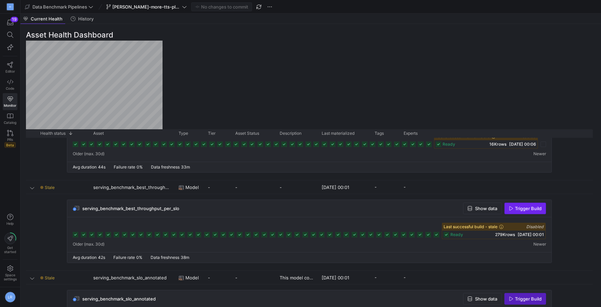
click at [523, 209] on span "Trigger Build" at bounding box center [528, 208] width 27 height 5
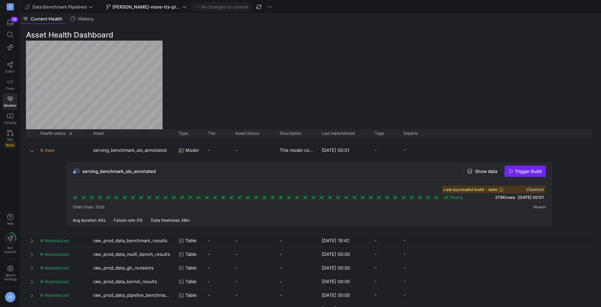
click at [521, 173] on span "Trigger Build" at bounding box center [528, 171] width 27 height 5
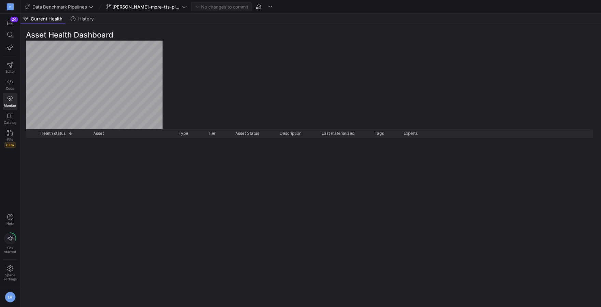
scroll to position [0, 0]
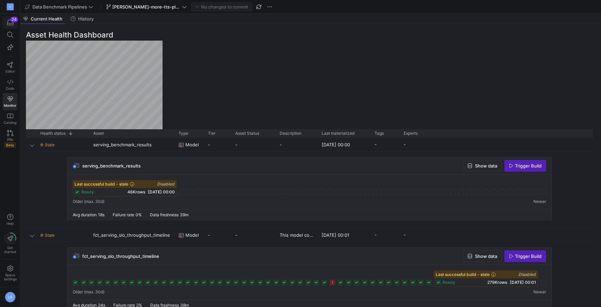
click at [10, 26] on span "button" at bounding box center [10, 23] width 14 height 12
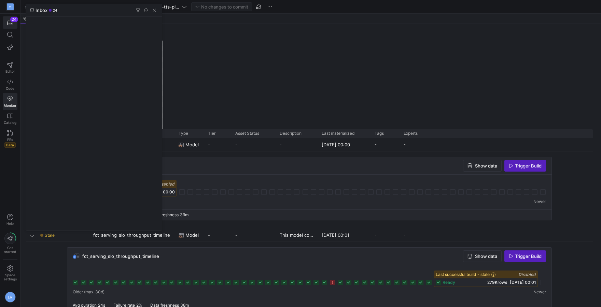
click at [6, 36] on div at bounding box center [300, 153] width 601 height 307
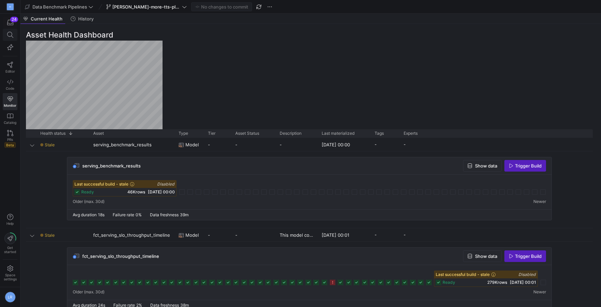
click at [7, 31] on span at bounding box center [10, 35] width 14 height 12
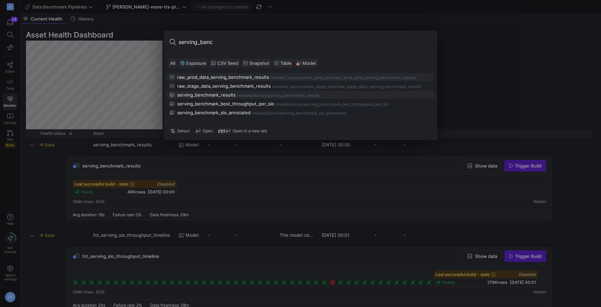
type input "serving_benc"
click at [222, 96] on div "serving_benchmark_results" at bounding box center [206, 94] width 58 height 5
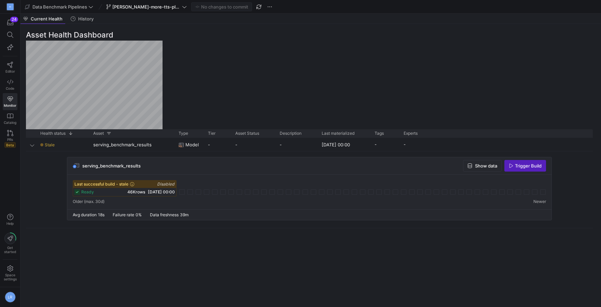
click at [2, 36] on div "24 Editor Code Monitor Catalog PRs Beta" at bounding box center [10, 84] width 20 height 140
click at [13, 37] on icon at bounding box center [10, 35] width 6 height 6
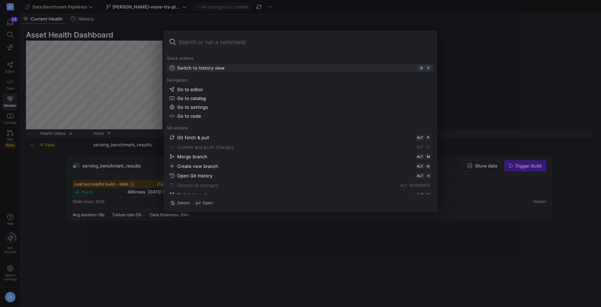
type input "b"
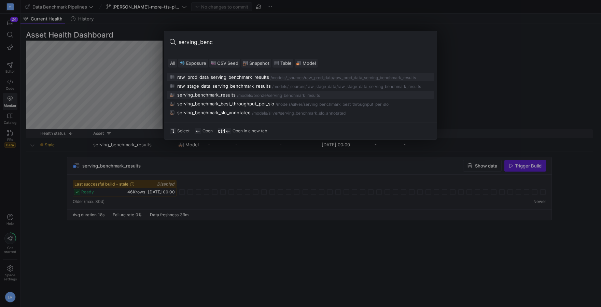
type input "serving_benc"
click at [230, 94] on div "serving_benchmark_results" at bounding box center [206, 94] width 58 height 5
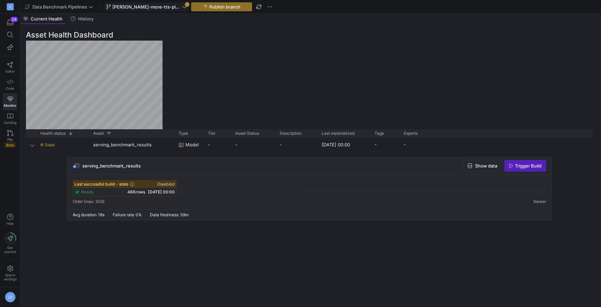
click at [160, 5] on span "[PERSON_NAME]-more-tts-plumbing" at bounding box center [146, 6] width 68 height 5
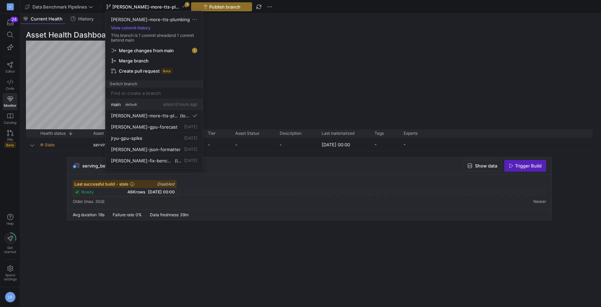
click at [129, 108] on button "main default about 6 hours ago" at bounding box center [154, 104] width 97 height 11
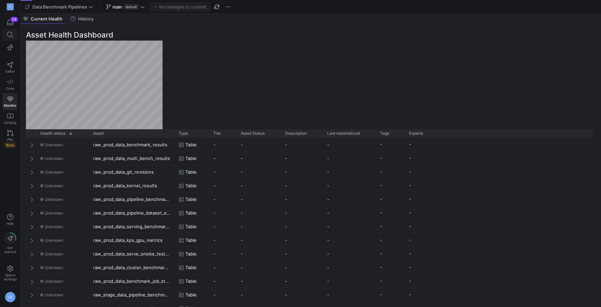
click at [9, 35] on icon at bounding box center [10, 35] width 6 height 6
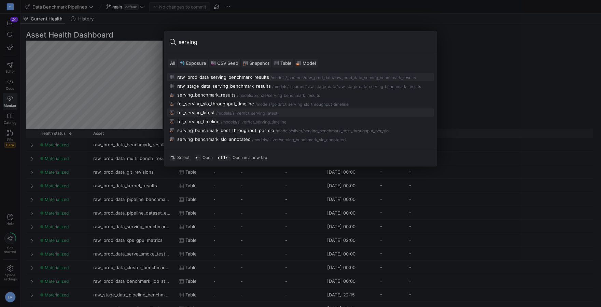
type input "serving"
click at [200, 113] on div "fct_serving_latest" at bounding box center [196, 112] width 38 height 5
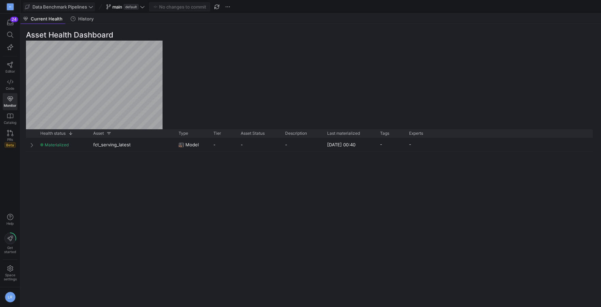
click at [51, 6] on span "Data Benchmark Pipelines" at bounding box center [59, 6] width 55 height 5
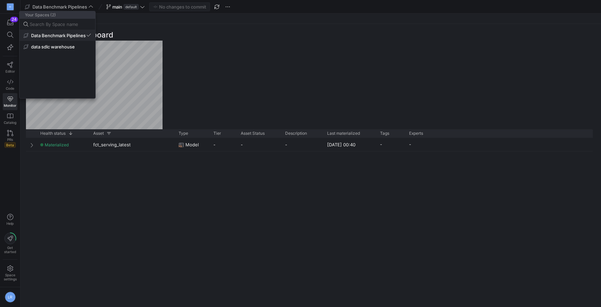
click at [47, 36] on span "Data Benchmark Pipelines" at bounding box center [58, 35] width 55 height 5
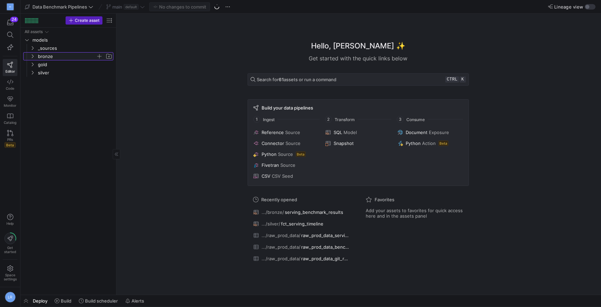
click at [57, 58] on span "bronze" at bounding box center [67, 57] width 58 height 8
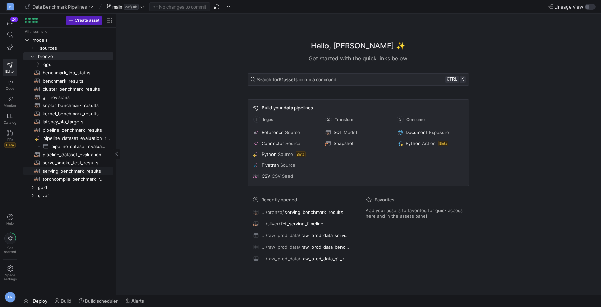
click at [71, 169] on span "serving_benchmark_results​​​​​​​​​​" at bounding box center [74, 171] width 63 height 8
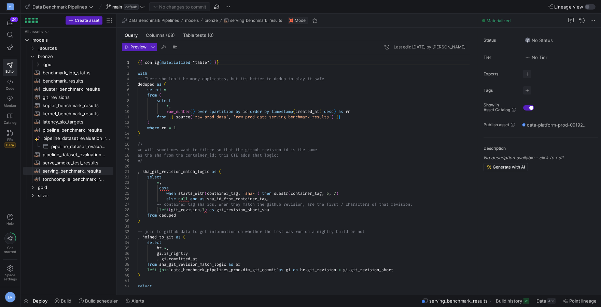
click at [271, 171] on div ", sha_git_revision_match_logic as (" at bounding box center [307, 171] width 338 height 5
click at [61, 303] on span "Build" at bounding box center [66, 301] width 11 height 5
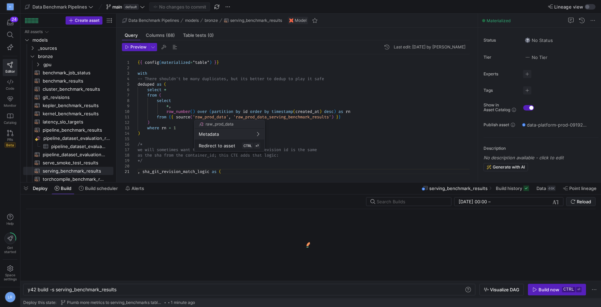
click at [554, 287] on div at bounding box center [300, 153] width 601 height 307
click at [546, 292] on div "Build now" at bounding box center [549, 289] width 21 height 5
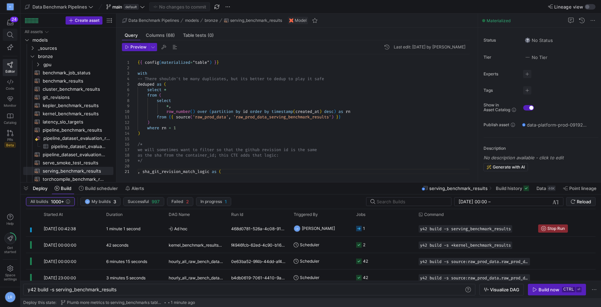
click at [10, 35] on icon at bounding box center [10, 35] width 6 height 6
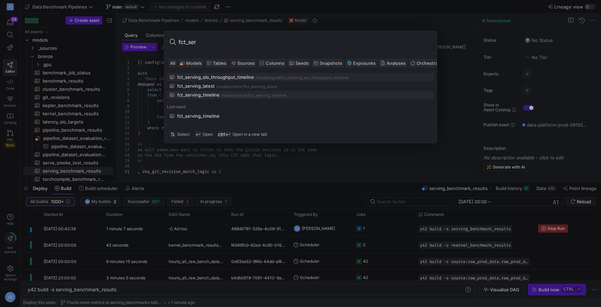
type input "fct_ser"
click at [220, 96] on div "fct_serving_timeline /models/ silver /fct_serving_timeline" at bounding box center [301, 94] width 262 height 5
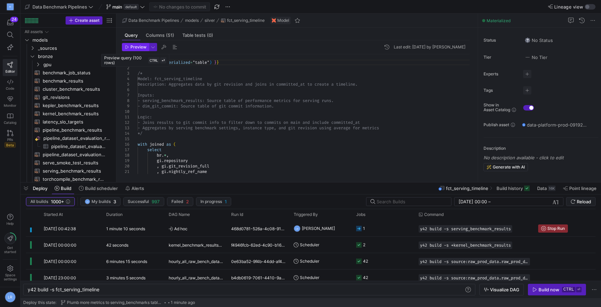
click at [140, 47] on span "Preview" at bounding box center [138, 47] width 16 height 5
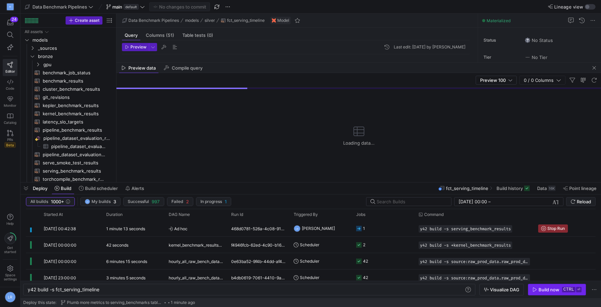
click at [546, 294] on span "button" at bounding box center [556, 290] width 57 height 11
